Goal: Information Seeking & Learning: Learn about a topic

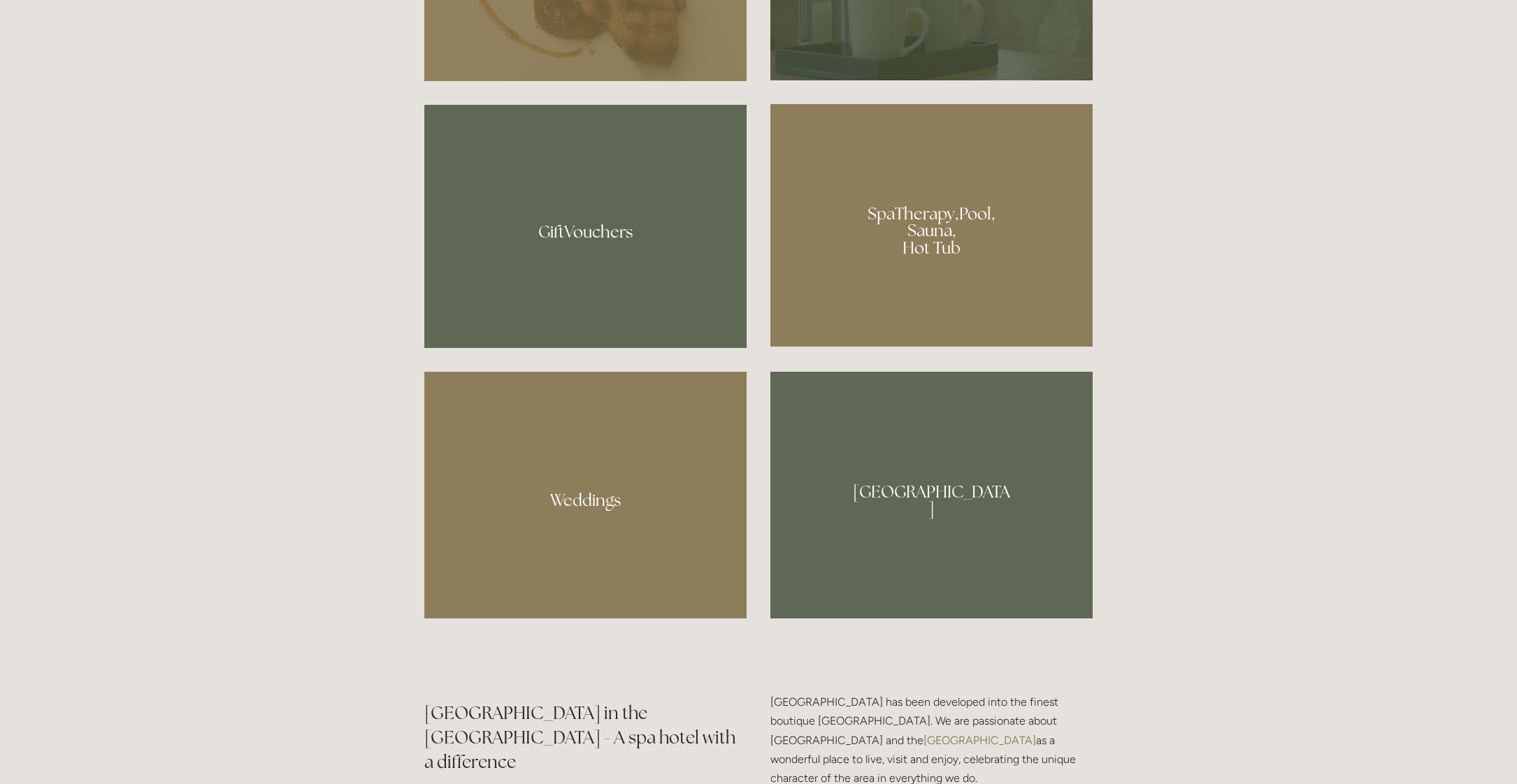
scroll to position [1243, 0]
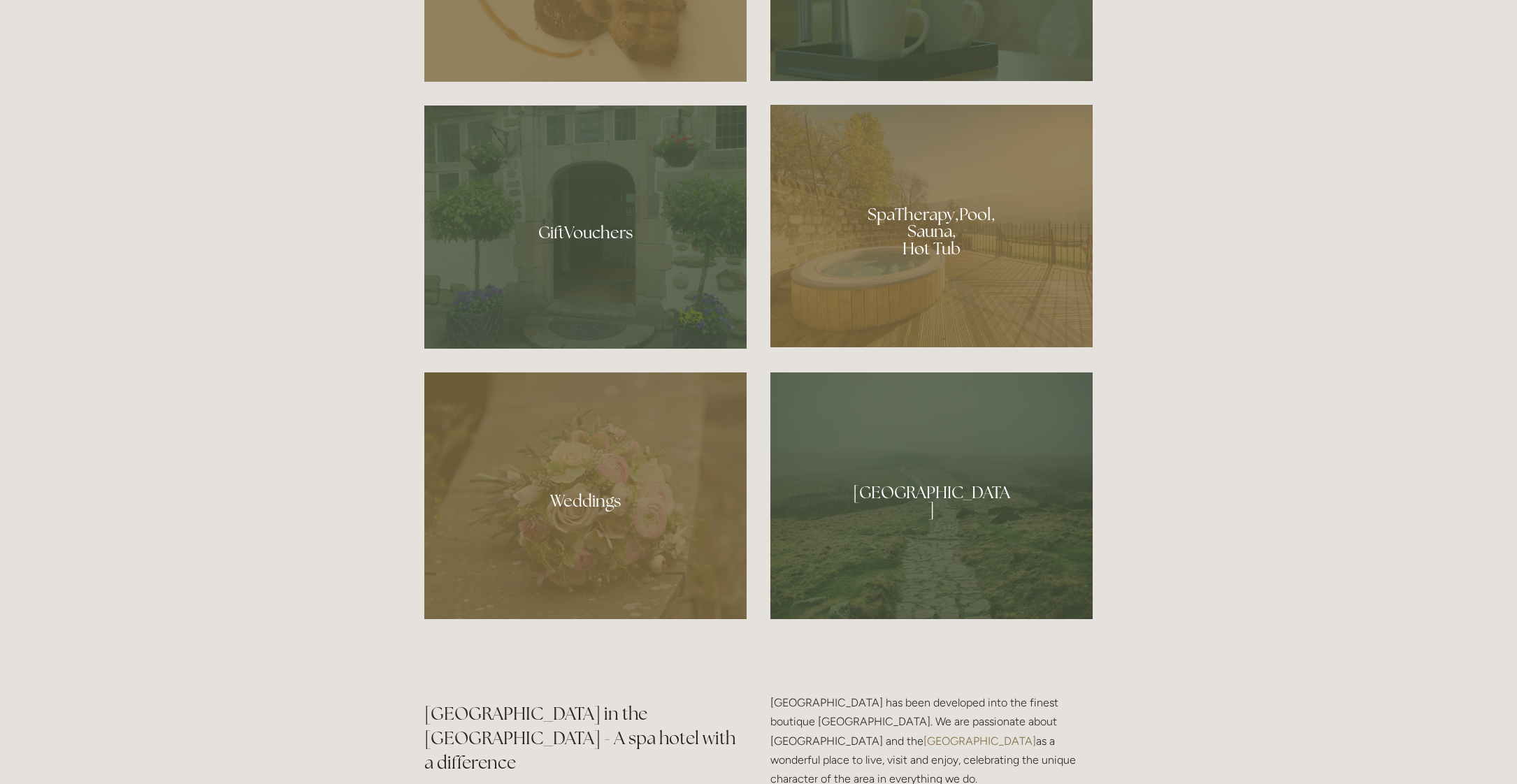
click at [993, 297] on div at bounding box center [931, 226] width 322 height 243
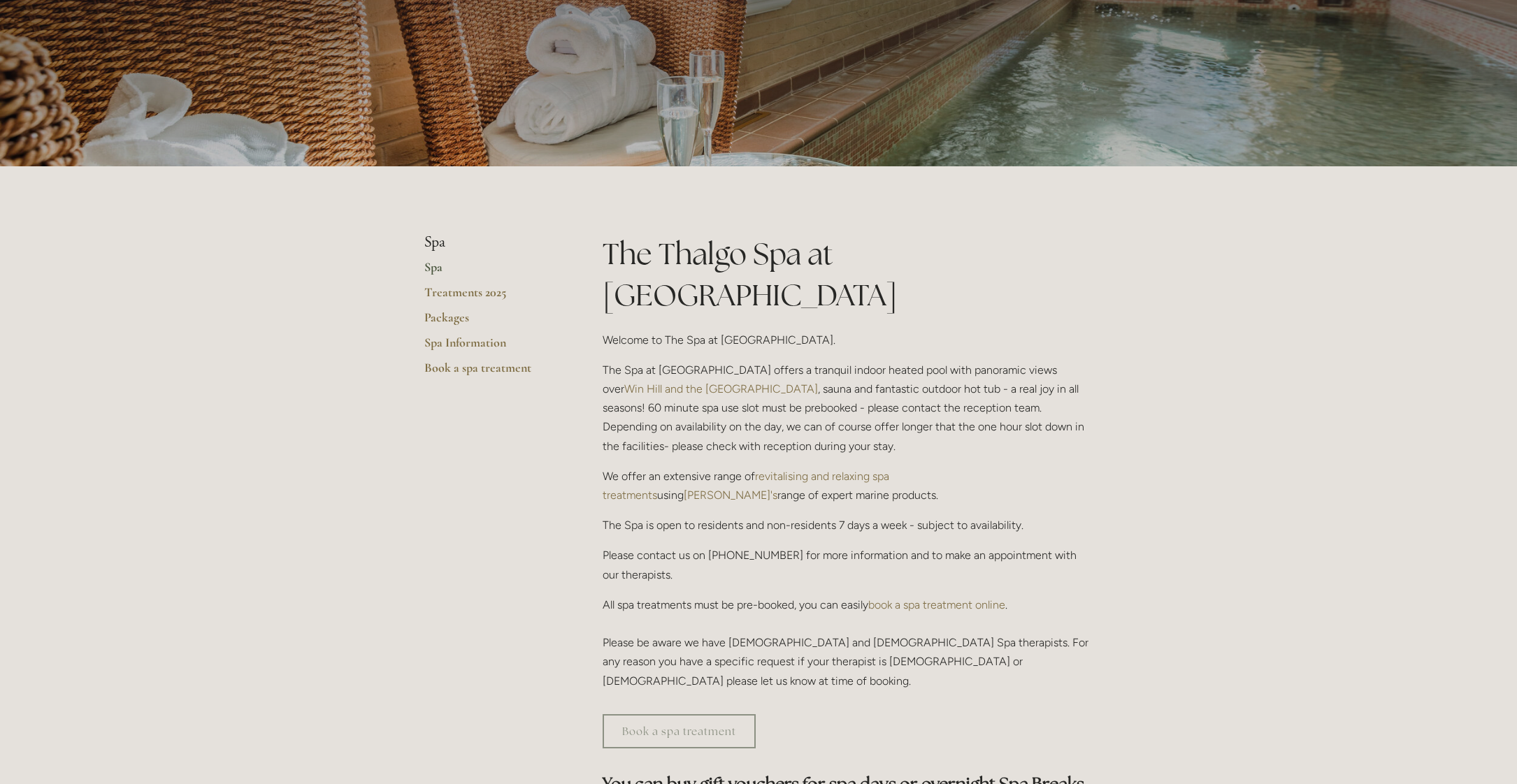
scroll to position [81, 0]
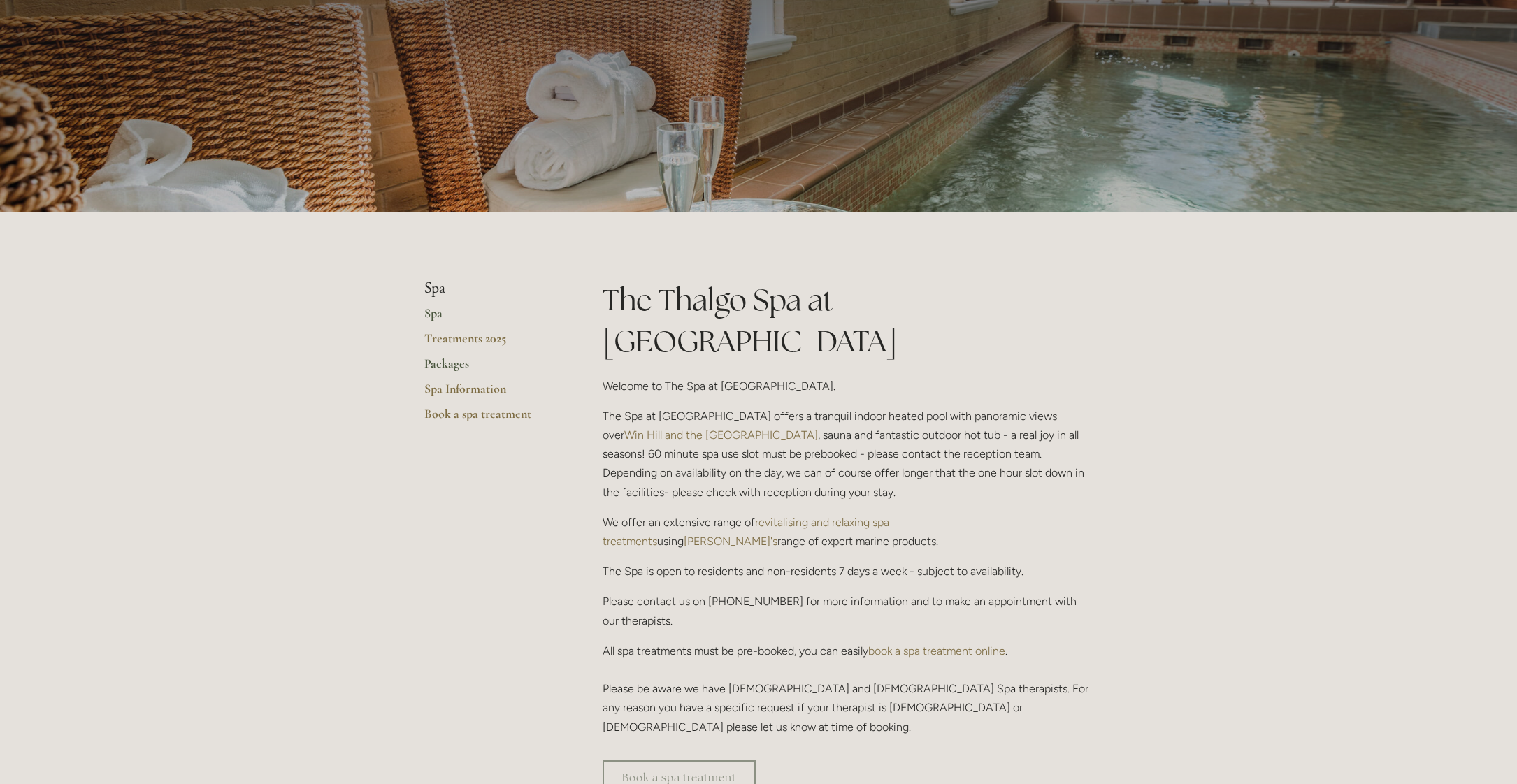
click at [451, 363] on link "Packages" at bounding box center [492, 368] width 134 height 25
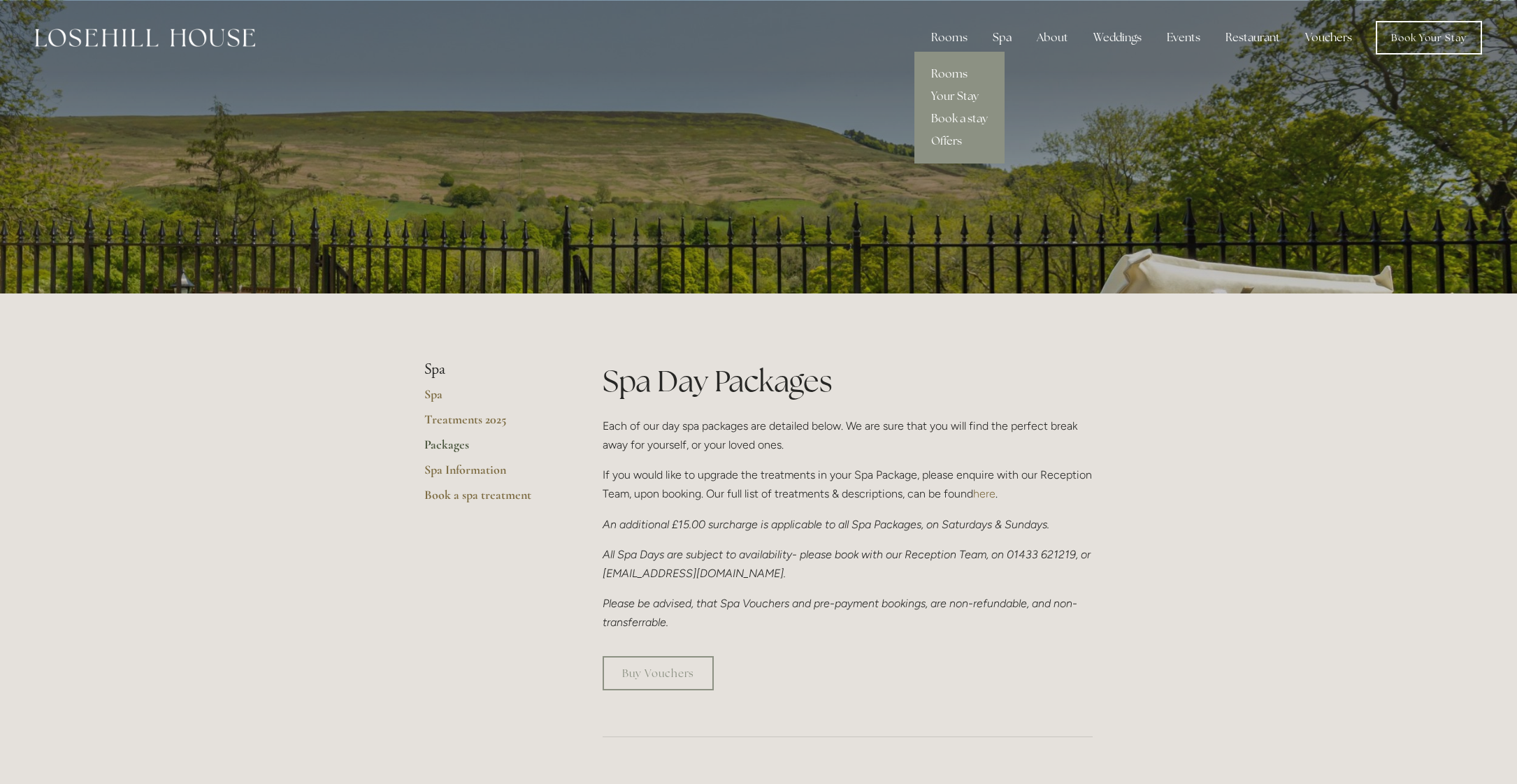
click at [953, 75] on link "Rooms" at bounding box center [959, 74] width 90 height 22
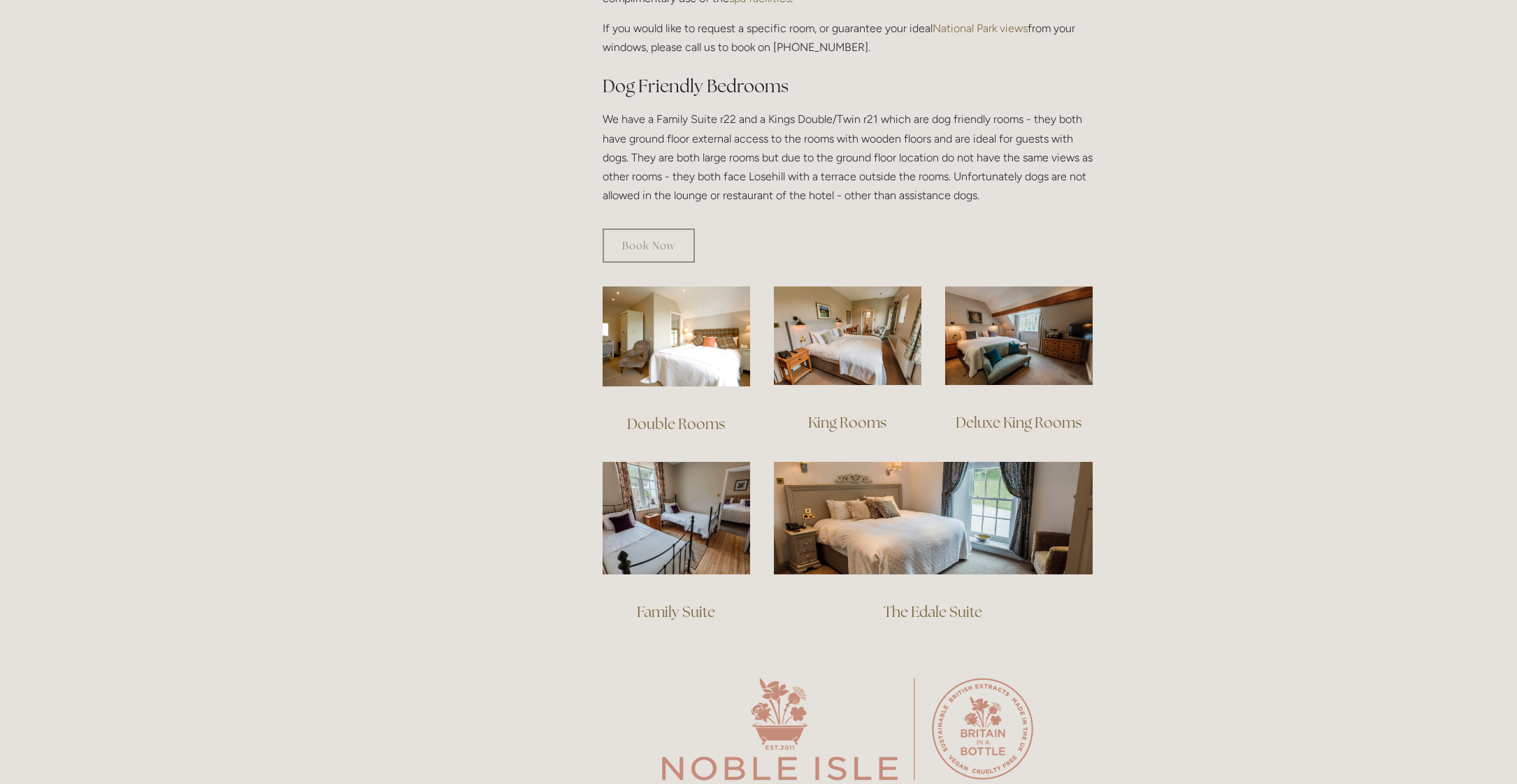
scroll to position [745, 0]
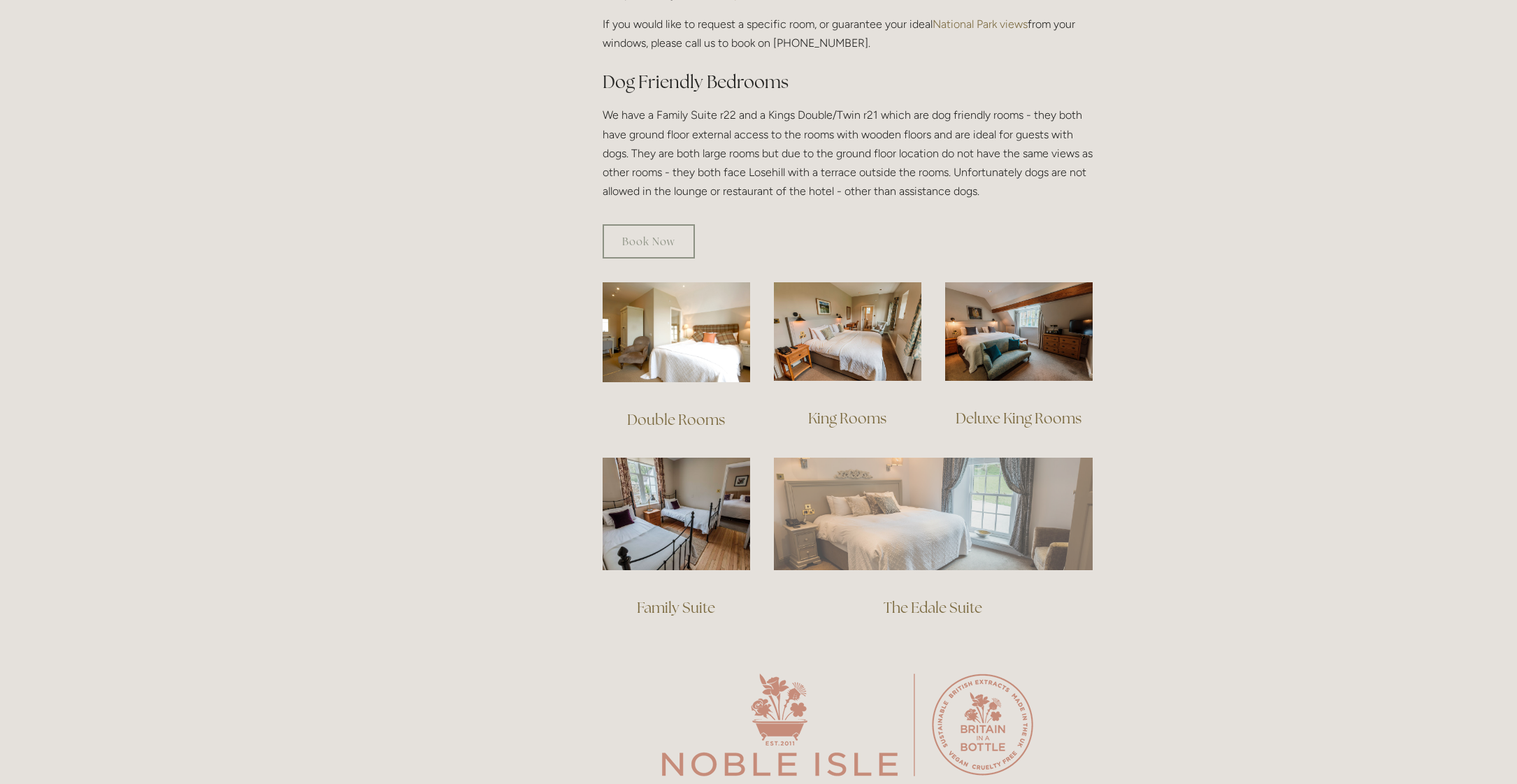
click at [972, 520] on img at bounding box center [934, 513] width 319 height 112
